Goal: Transaction & Acquisition: Purchase product/service

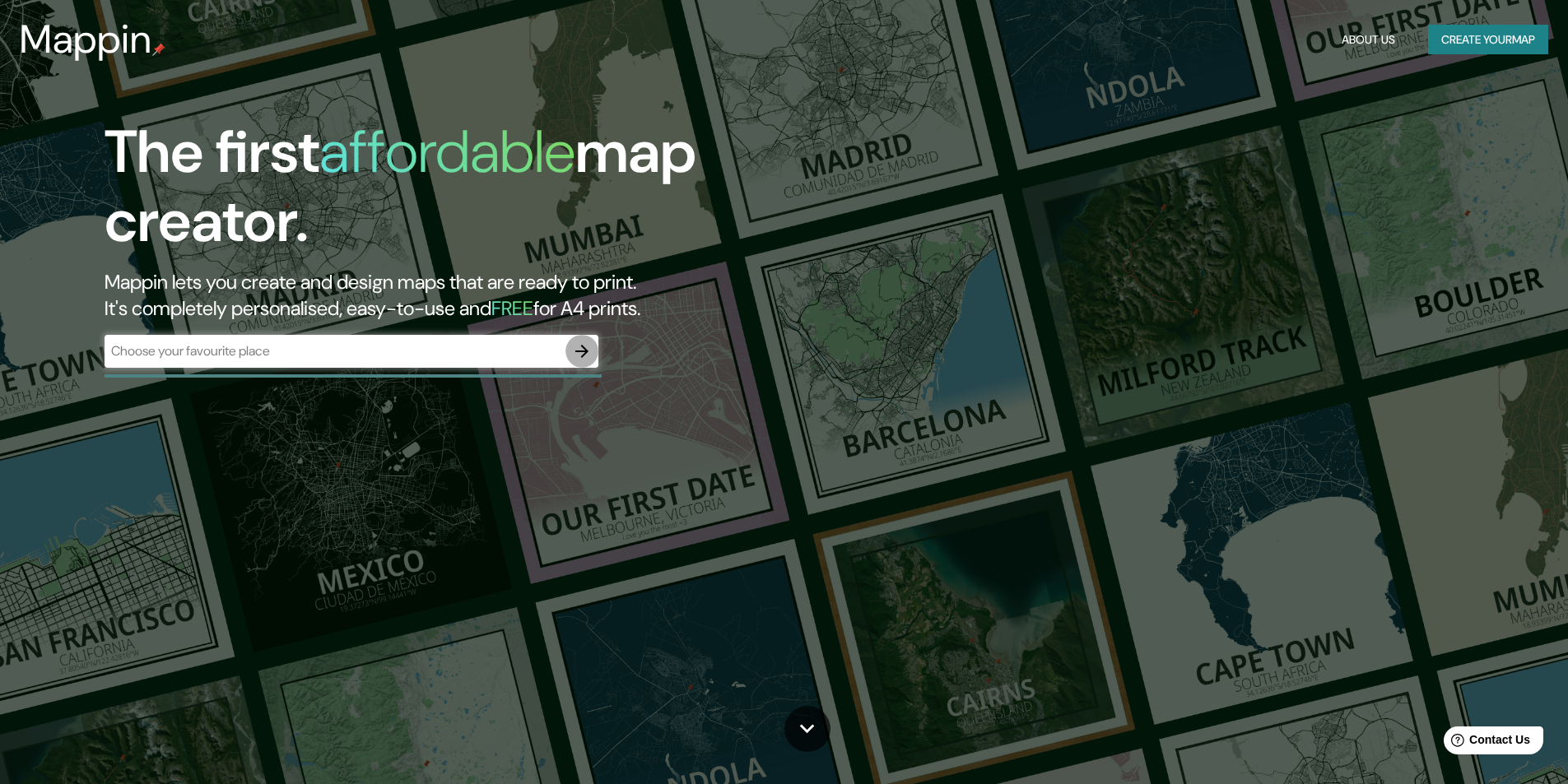
click at [585, 351] on icon "button" at bounding box center [582, 352] width 13 height 13
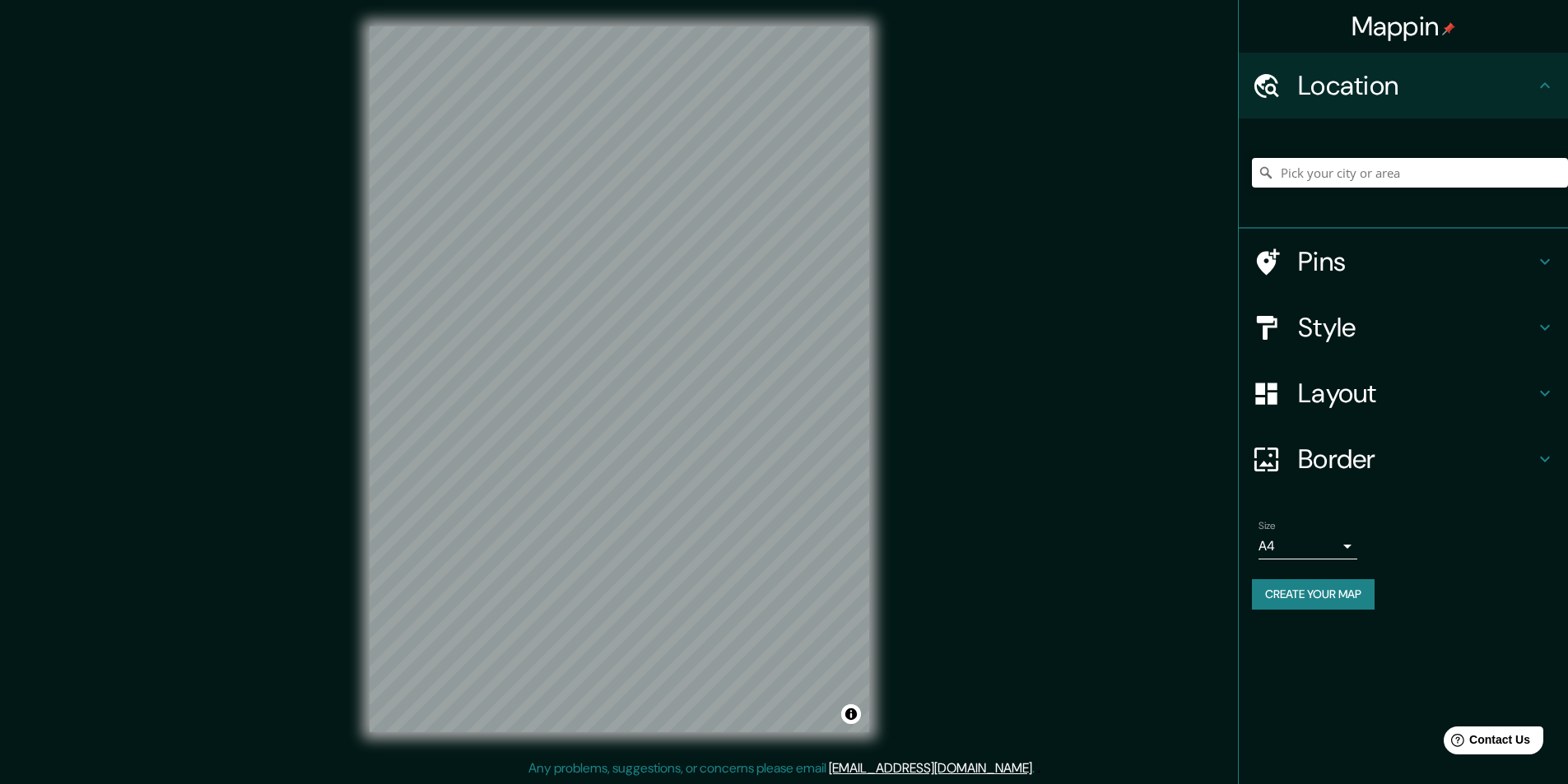
scroll to position [1, 0]
click at [927, 347] on div "Mappin Location Pins Style Layout Border Choose a border. Hint : you can make l…" at bounding box center [784, 392] width 1568 height 785
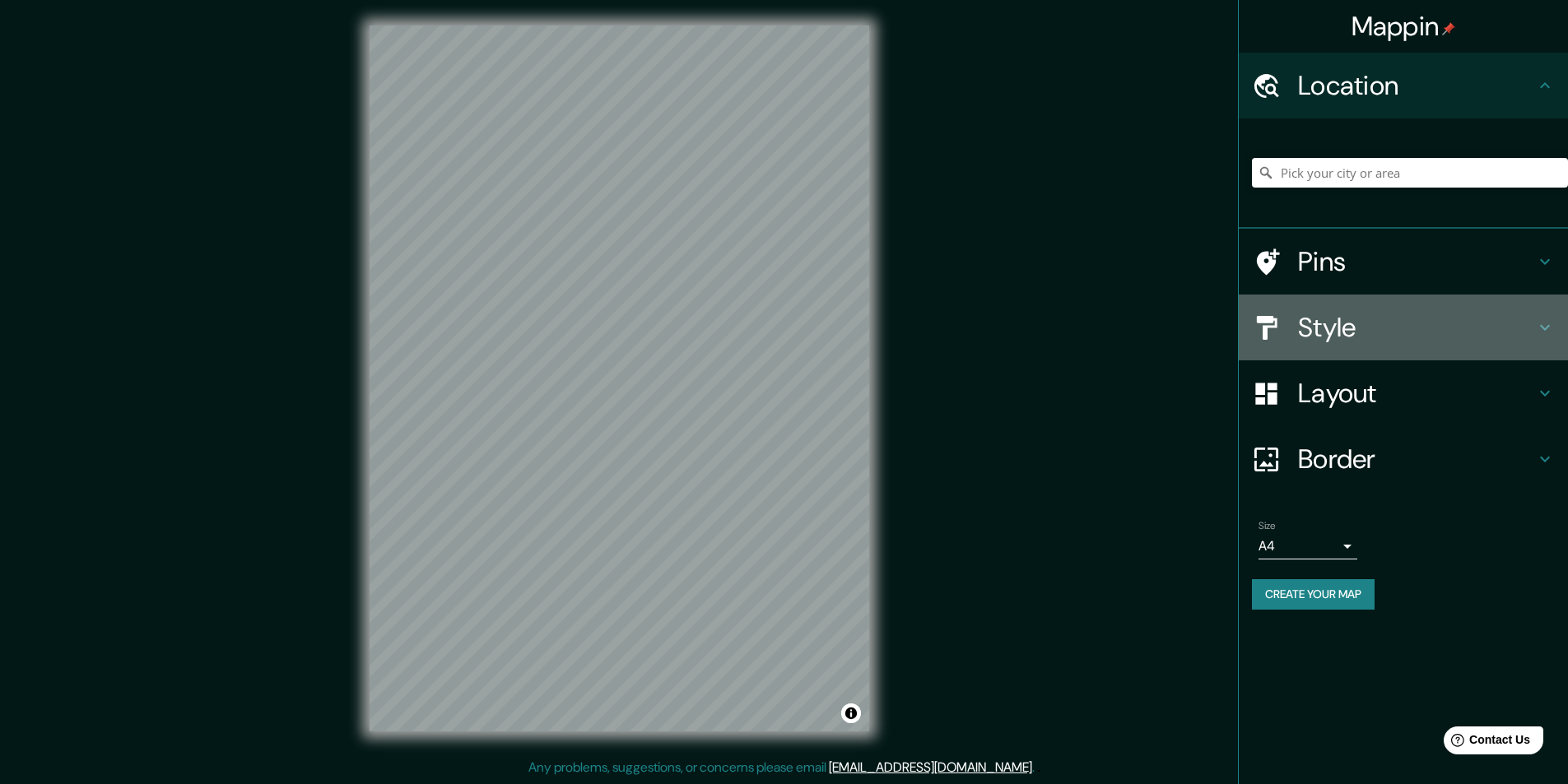
click at [1437, 311] on h4 "Style" at bounding box center [1416, 327] width 237 height 33
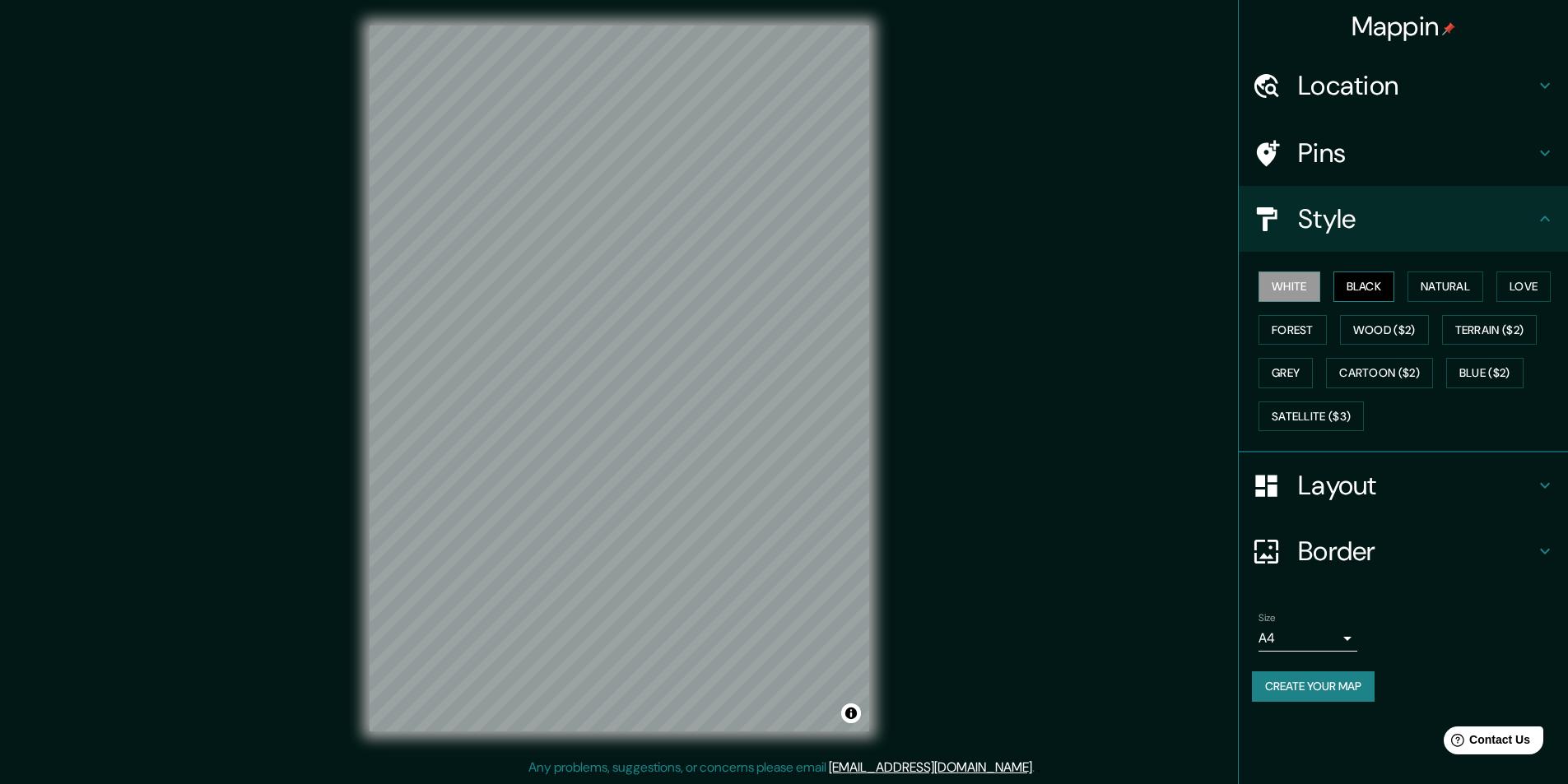
drag, startPoint x: 1361, startPoint y: 262, endPoint x: 1363, endPoint y: 276, distance: 14.1
click at [1361, 267] on div "White Black Natural Love Forest Wood ($2) Terrain ($2) Grey Cartoon ($2) Blue (…" at bounding box center [1403, 352] width 329 height 201
click at [1365, 285] on button "Black" at bounding box center [1364, 287] width 62 height 31
click at [1451, 283] on button "Natural" at bounding box center [1445, 287] width 76 height 31
click at [1265, 322] on button "Forest" at bounding box center [1292, 330] width 68 height 31
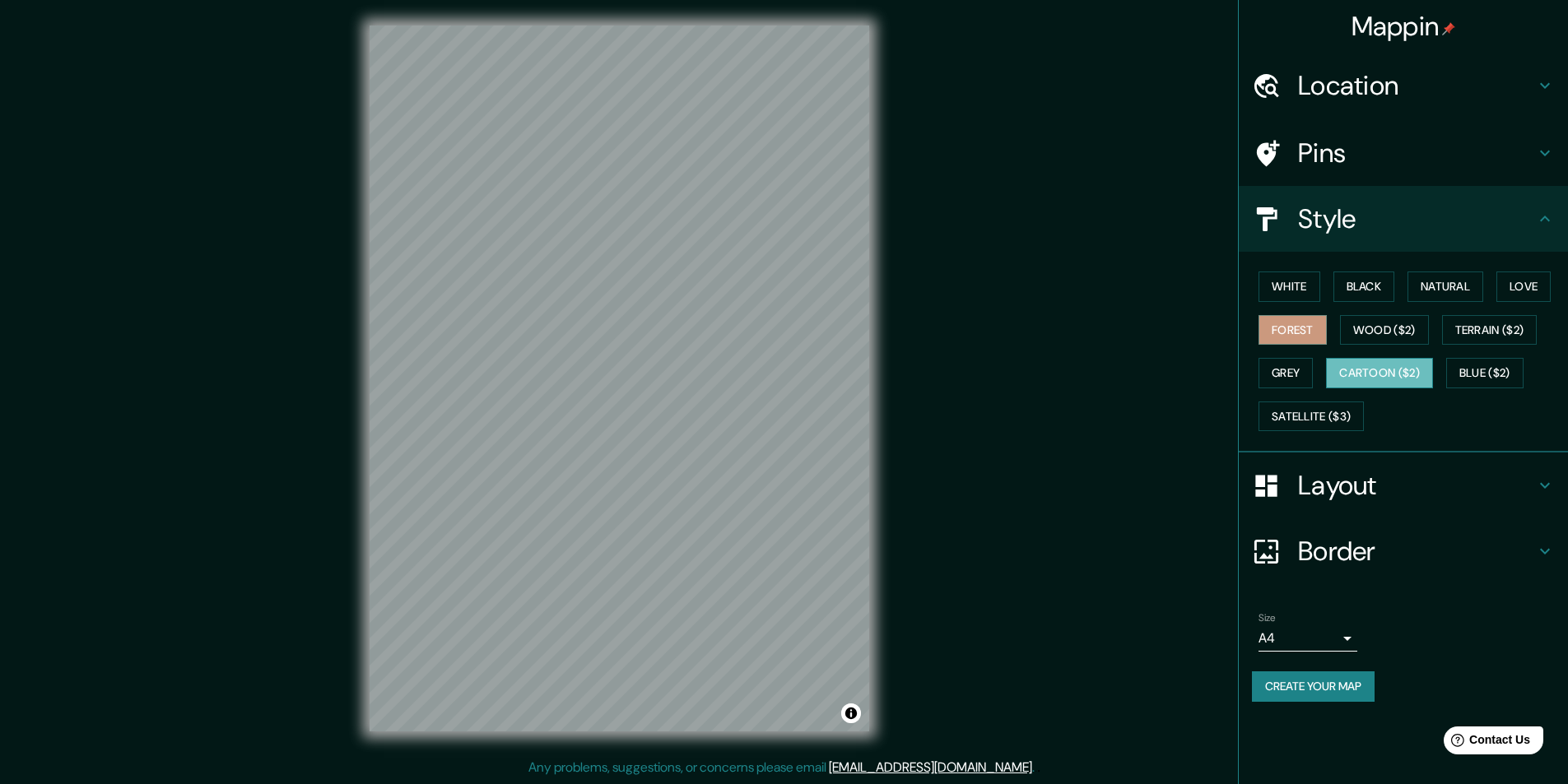
drag, startPoint x: 1282, startPoint y: 366, endPoint x: 1372, endPoint y: 367, distance: 90.0
click at [1282, 367] on button "Grey" at bounding box center [1285, 373] width 54 height 31
click at [1391, 363] on button "Cartoon ($2)" at bounding box center [1379, 373] width 107 height 31
click at [1397, 329] on button "Wood ($2)" at bounding box center [1384, 330] width 89 height 31
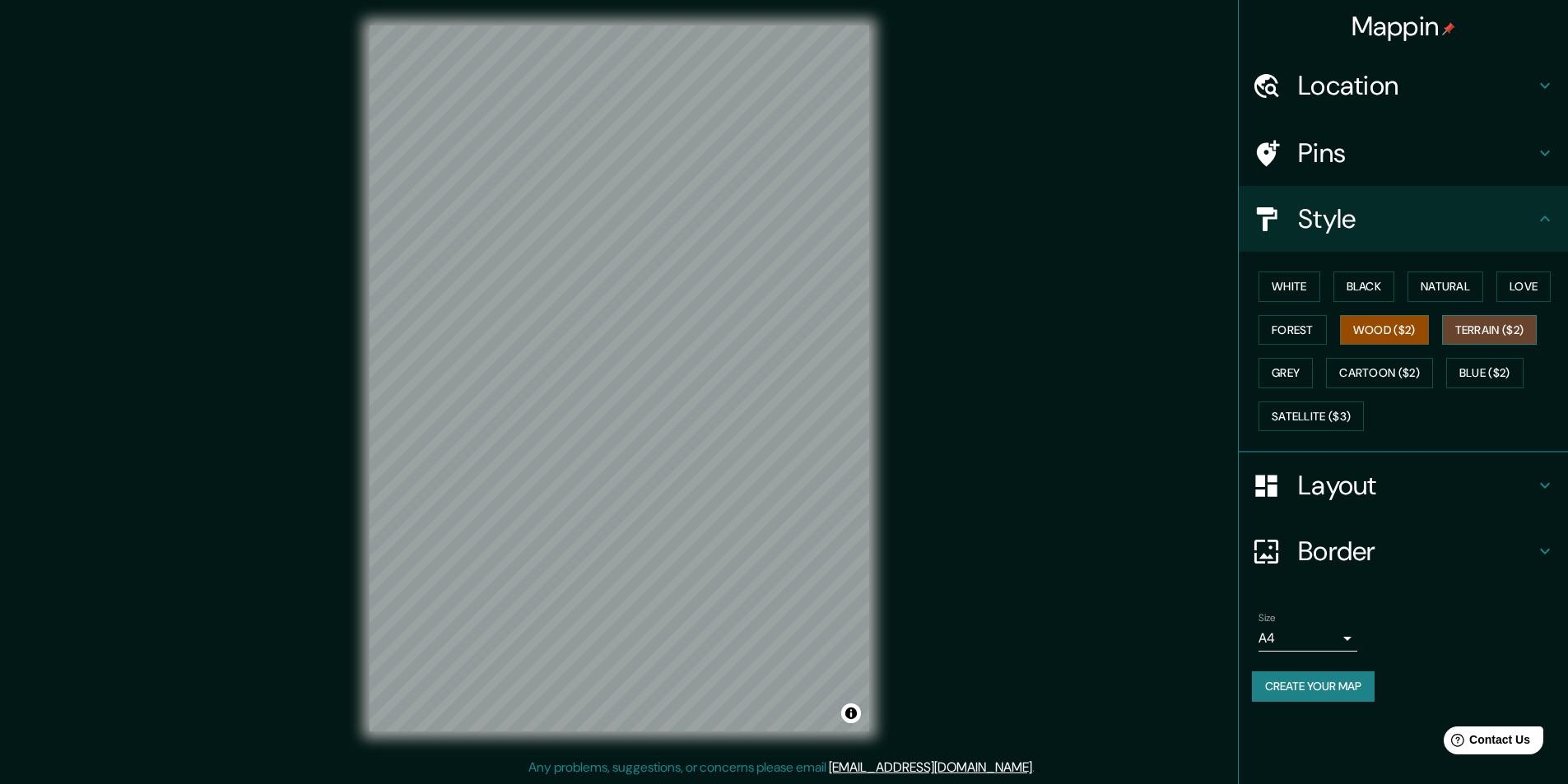
click at [1473, 340] on button "Terrain ($2)" at bounding box center [1490, 330] width 96 height 31
click at [1473, 378] on button "Blue ($2)" at bounding box center [1485, 373] width 77 height 31
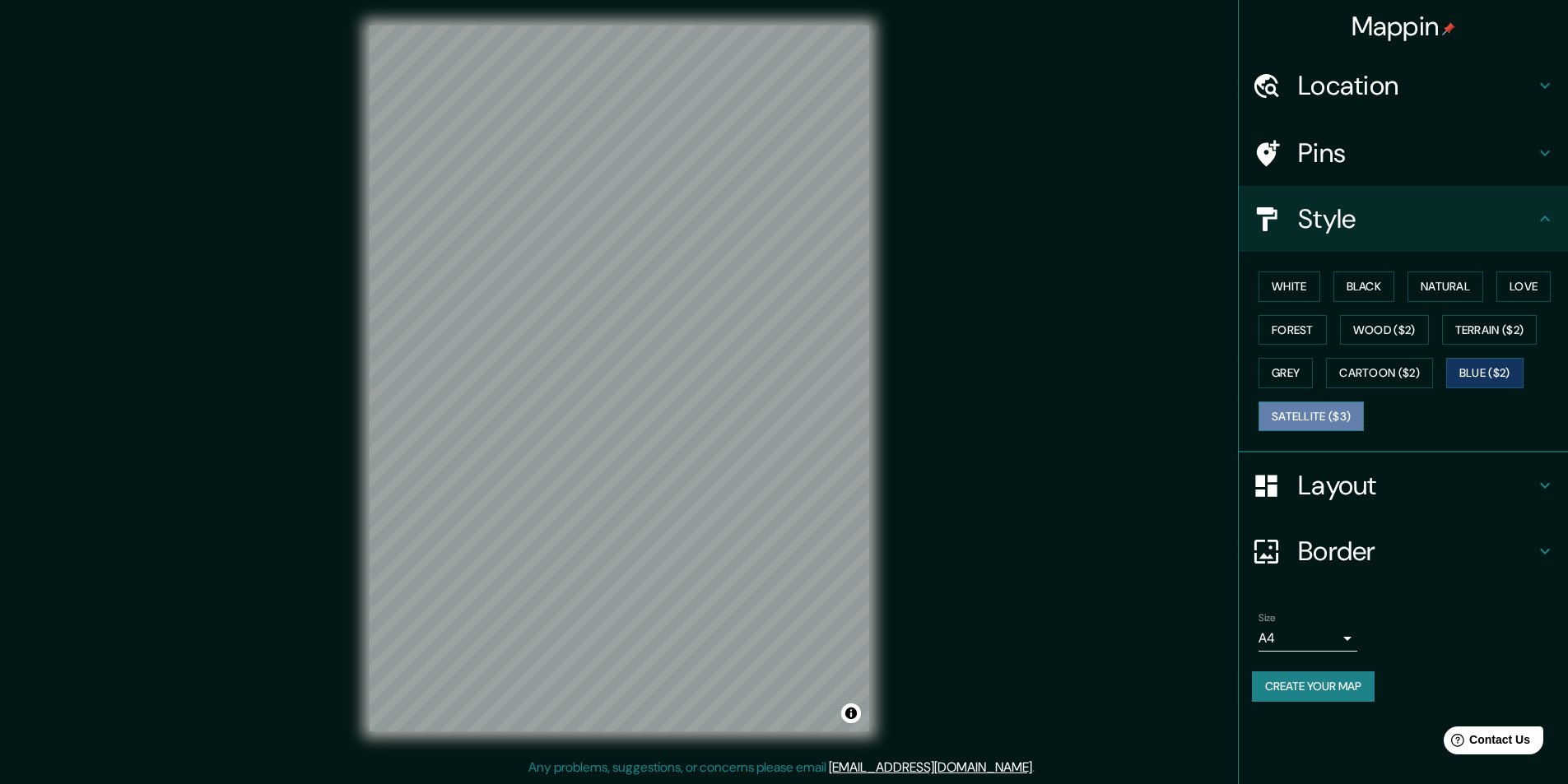
click at [1334, 424] on button "Satellite ($3)" at bounding box center [1311, 417] width 105 height 31
